Goal: Task Accomplishment & Management: Complete application form

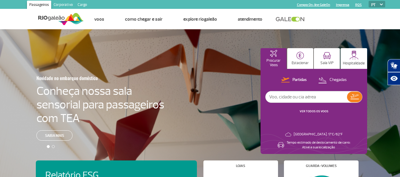
scroll to position [327, 0]
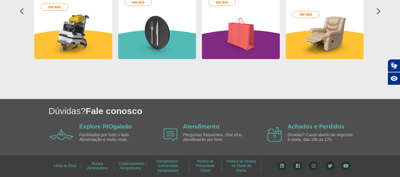
click at [68, 166] on link "Linha de Ética" at bounding box center [65, 166] width 23 height 8
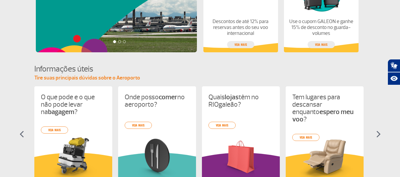
scroll to position [0, 0]
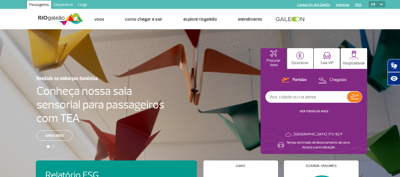
drag, startPoint x: 312, startPoint y: 133, endPoint x: 312, endPoint y: 36, distance: 96.8
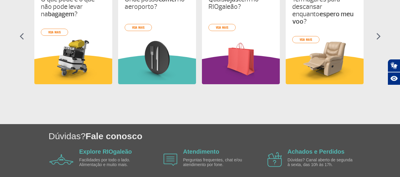
scroll to position [327, 0]
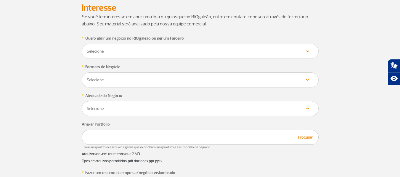
scroll to position [296, 0]
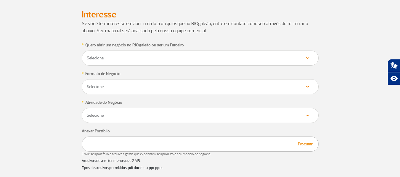
click at [106, 91] on div "Selecione Próprio Franquia" at bounding box center [200, 86] width 237 height 15
click at [118, 87] on select "Selecione Próprio Franquia" at bounding box center [199, 87] width 227 height 6
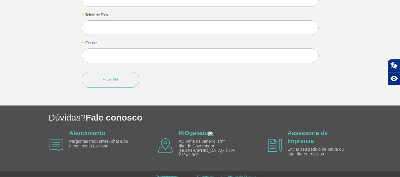
scroll to position [607, 0]
